Goal: Task Accomplishment & Management: Manage account settings

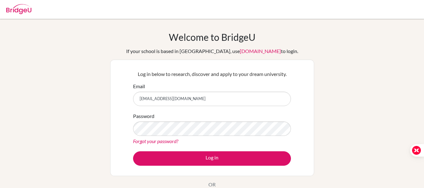
scroll to position [50, 0]
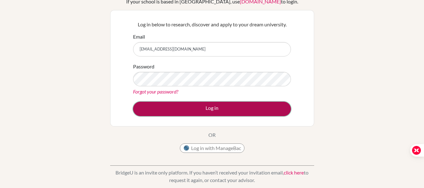
click at [257, 109] on button "Log in" at bounding box center [212, 109] width 158 height 14
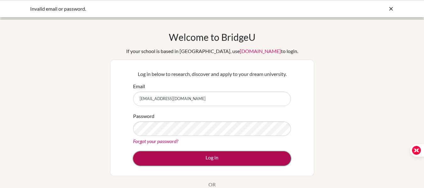
click at [262, 157] on button "Log in" at bounding box center [212, 158] width 158 height 14
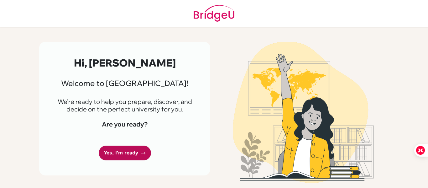
click at [121, 150] on link "Yes, I'm ready" at bounding box center [125, 153] width 52 height 15
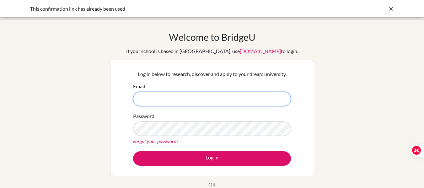
type input "[PERSON_NAME][EMAIL_ADDRESS][DOMAIN_NAME]"
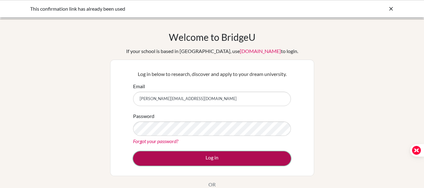
click at [215, 159] on button "Log in" at bounding box center [212, 158] width 158 height 14
